Goal: Transaction & Acquisition: Obtain resource

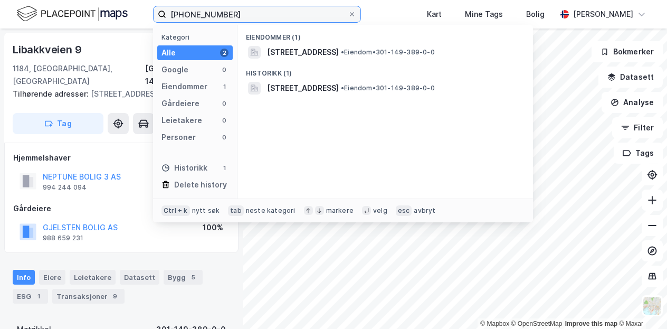
drag, startPoint x: 240, startPoint y: 16, endPoint x: 134, endPoint y: 13, distance: 105.6
click at [134, 13] on div "[PHONE_NUMBER] Kategori Alle 2 Google 0 Eiendommer 1 Gårdeiere 0 Leietakere 0 P…" at bounding box center [333, 14] width 667 height 28
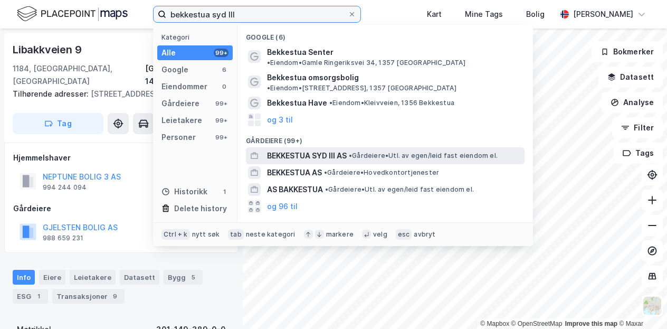
type input "bekkestua syd III"
click at [335, 149] on span "BEKKESTUA SYD III AS" at bounding box center [307, 155] width 80 height 13
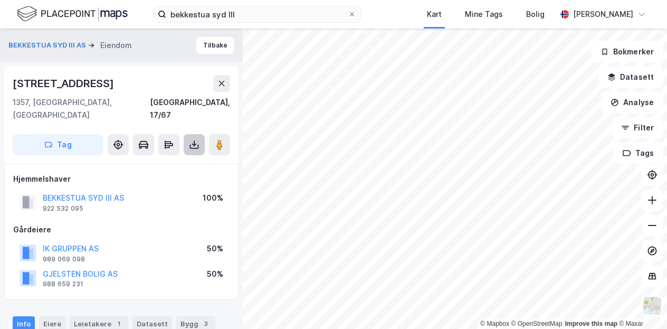
click at [191, 139] on icon at bounding box center [194, 144] width 11 height 11
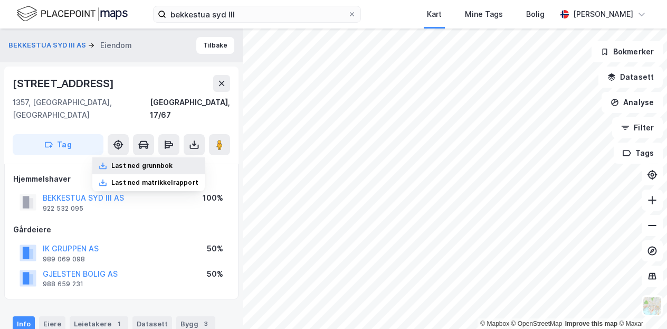
click at [166, 161] on div "Last ned grunnbok" at bounding box center [141, 165] width 61 height 8
